Goal: Check status: Check status

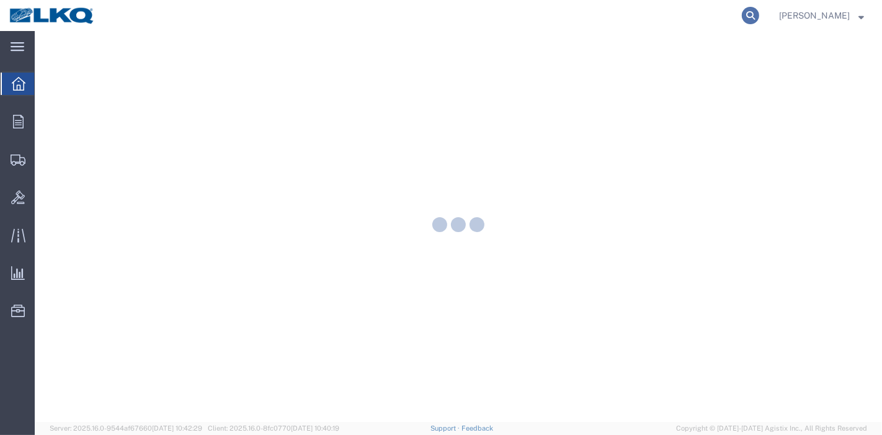
click at [751, 12] on icon at bounding box center [750, 15] width 17 height 17
click at [693, 14] on input "search" at bounding box center [553, 16] width 377 height 30
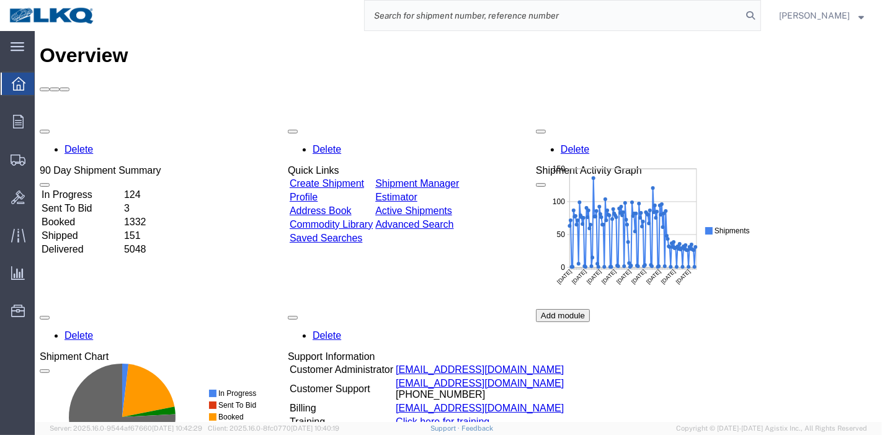
click at [482, 14] on input "search" at bounding box center [553, 16] width 377 height 30
click at [432, 20] on input "search" at bounding box center [553, 16] width 377 height 30
paste input "56366202"
type input "56366202"
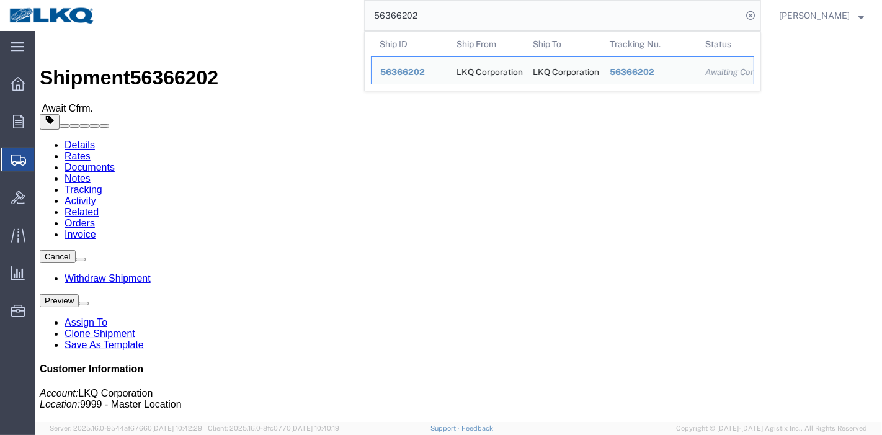
click link "Rates"
